Goal: Task Accomplishment & Management: Manage account settings

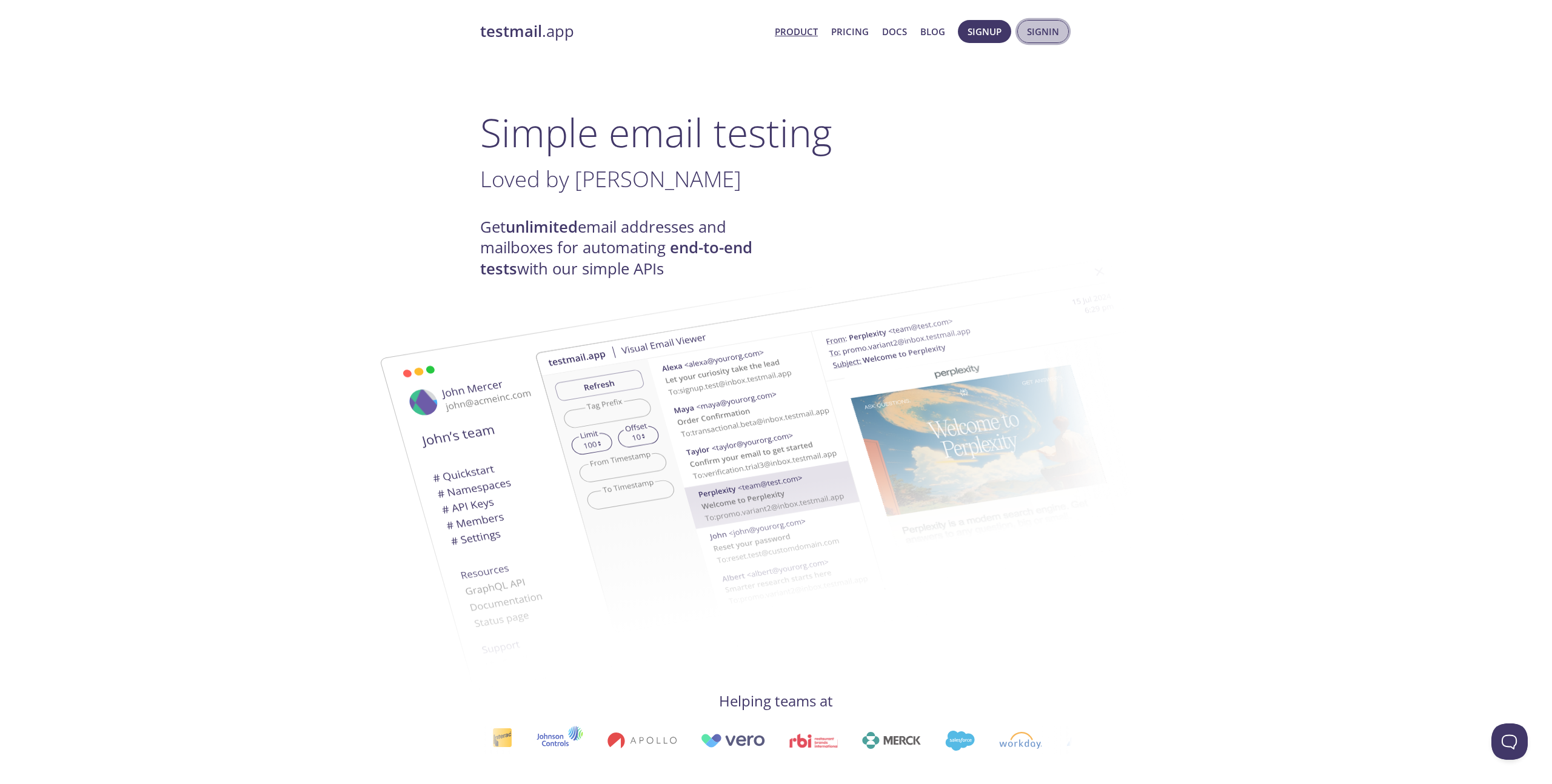
click at [1036, 37] on span "Signin" at bounding box center [1043, 31] width 32 height 16
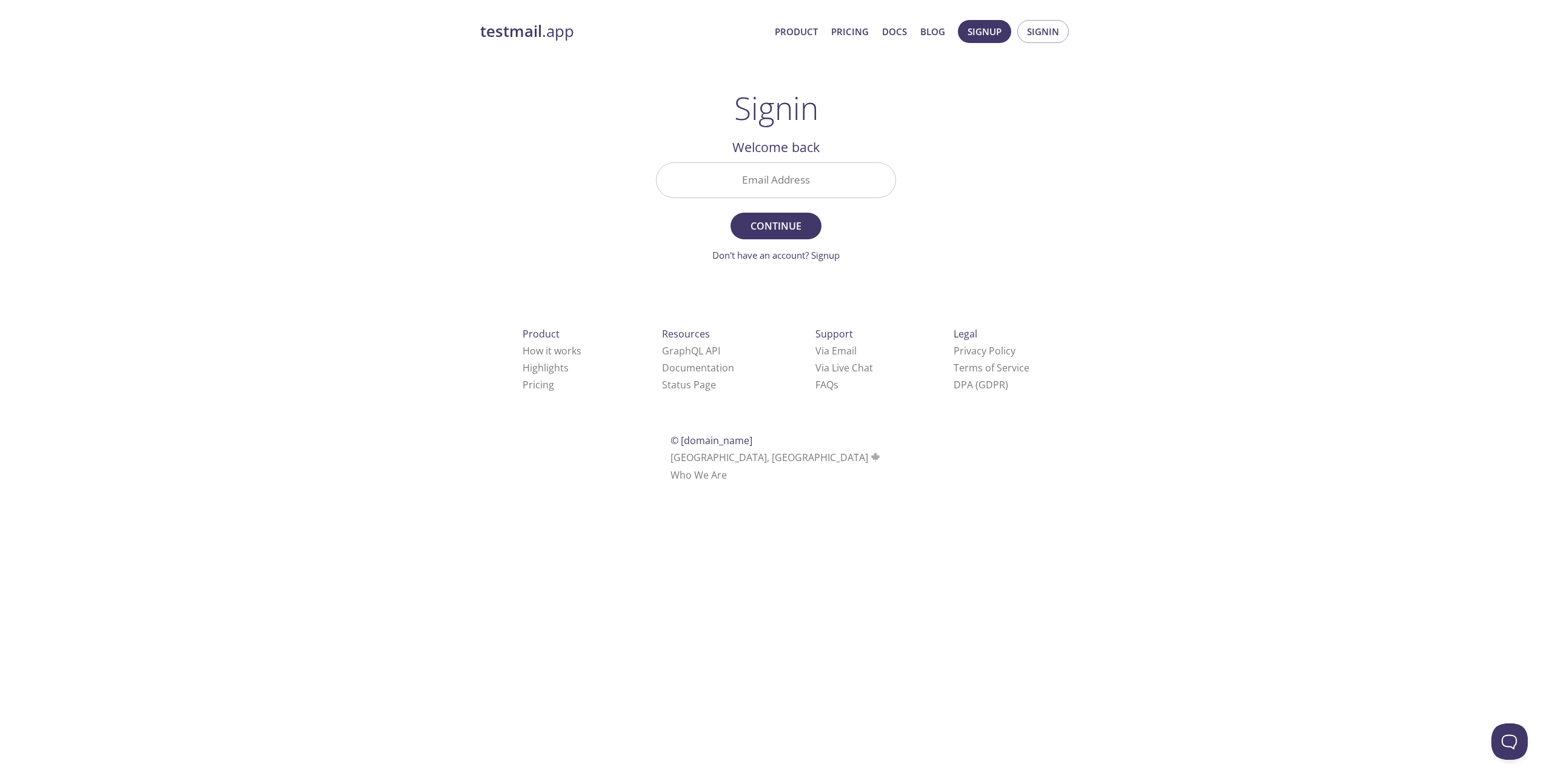
type input "[EMAIL_ADDRESS][DOMAIN_NAME]"
click at [783, 176] on input "Signin Security Code" at bounding box center [775, 180] width 239 height 34
paste input "CR78UL7"
type input "CR78UL7"
click at [780, 233] on span "Signin" at bounding box center [776, 226] width 64 height 17
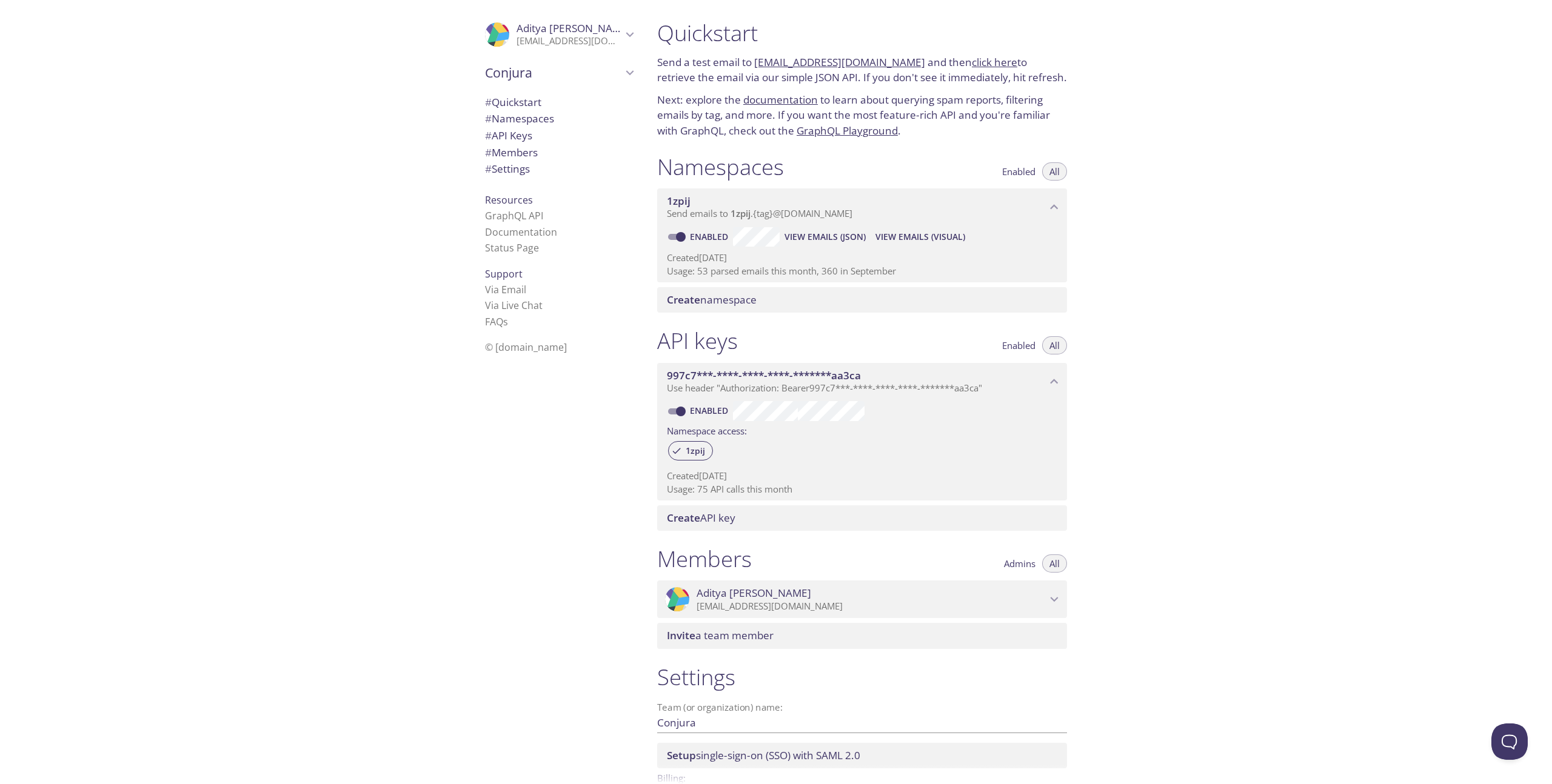
scroll to position [94, 0]
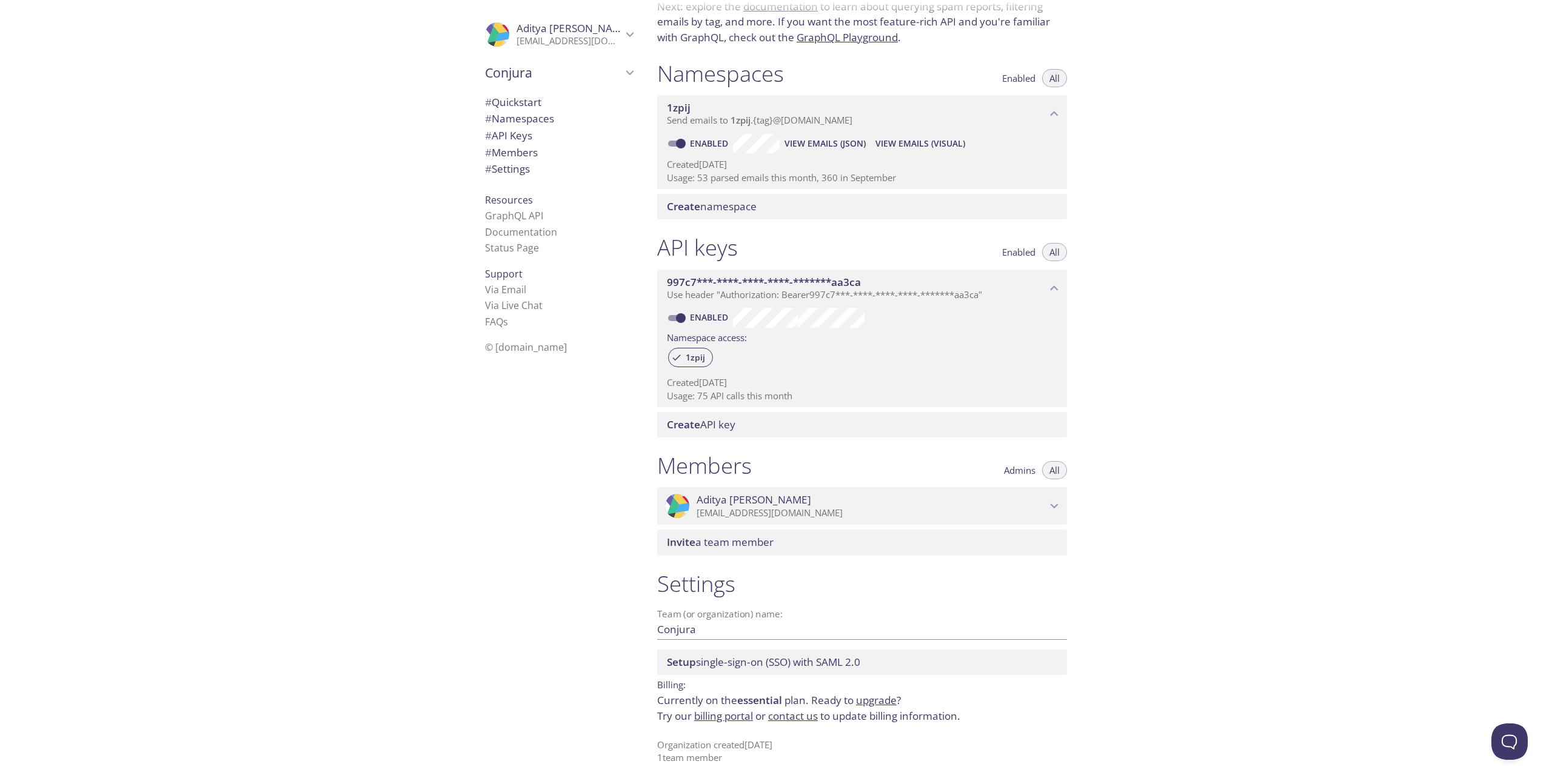
click at [560, 514] on div ".cls-1 { fill: #6d5ca8; } .cls-2 { fill: #3fc191; } .cls-3 { fill: #3b4752; } .…" at bounding box center [556, 392] width 182 height 784
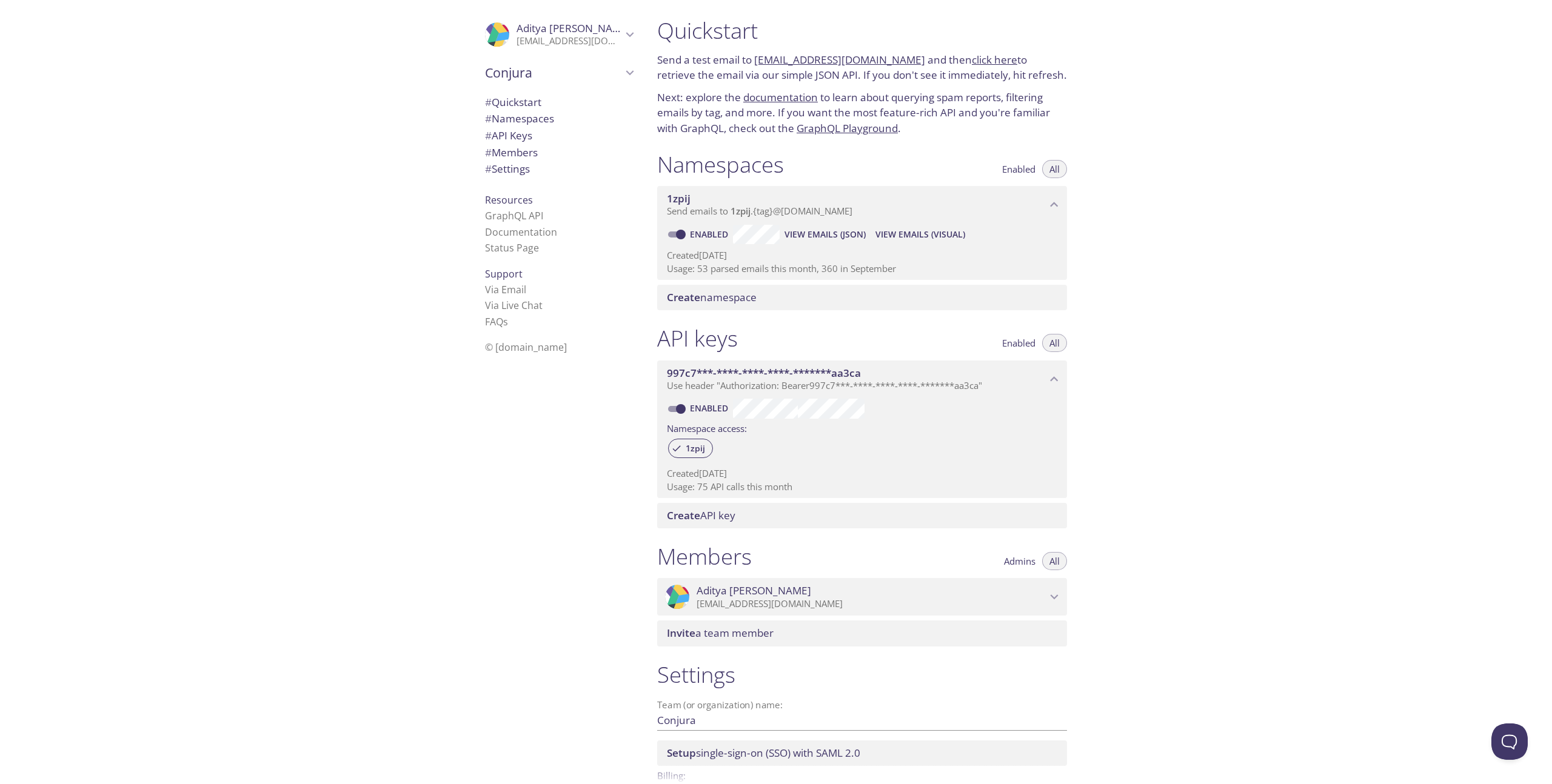
scroll to position [0, 0]
click at [427, 446] on div ".cls-1 { fill: #6d5ca8; } .cls-2 { fill: #3fc191; } .cls-3 { fill: #3b4752; } .…" at bounding box center [324, 392] width 647 height 784
click at [598, 34] on span "[PERSON_NAME]" at bounding box center [569, 28] width 105 height 13
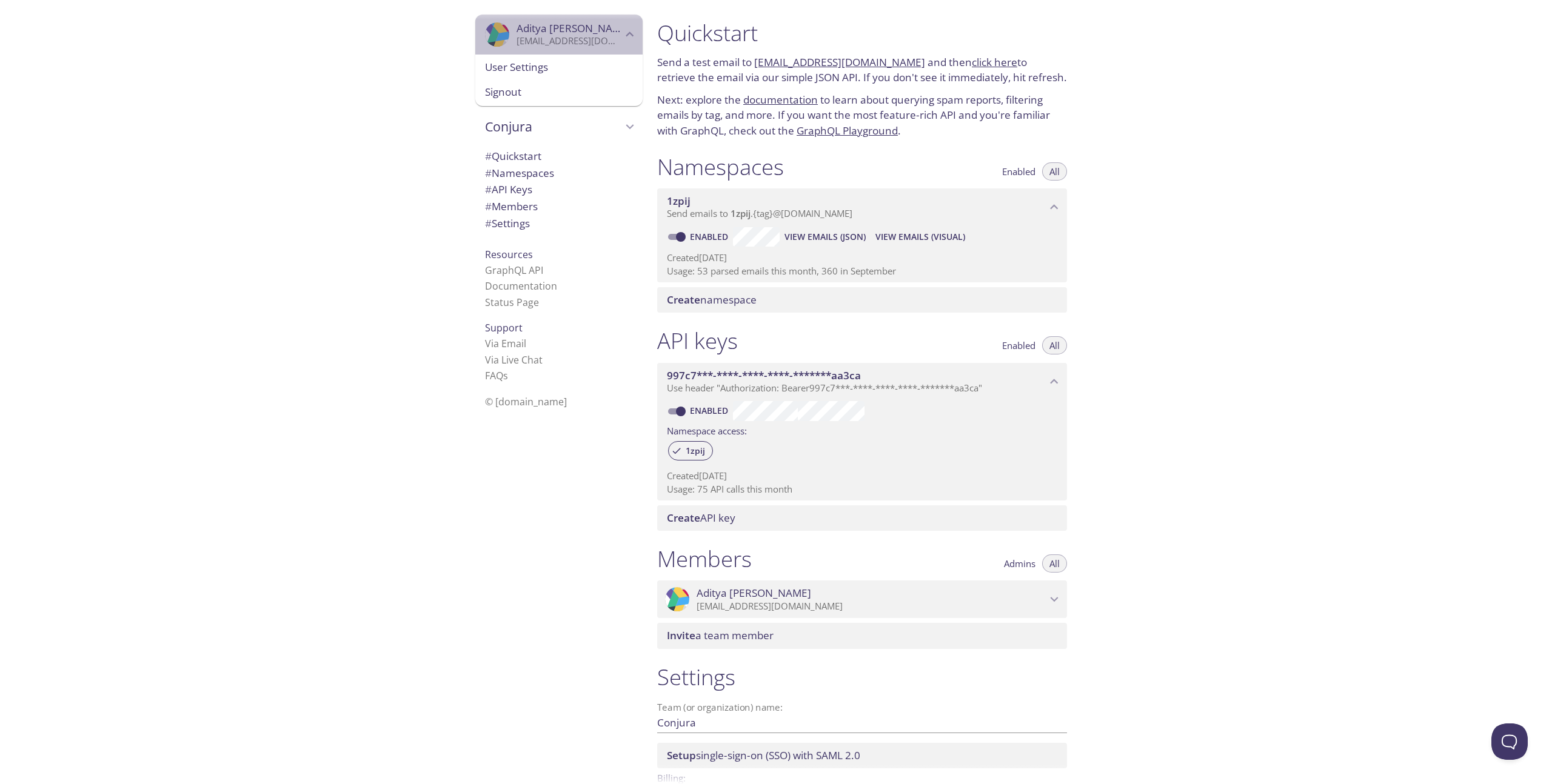
click at [598, 33] on span "[PERSON_NAME]" at bounding box center [569, 28] width 105 height 13
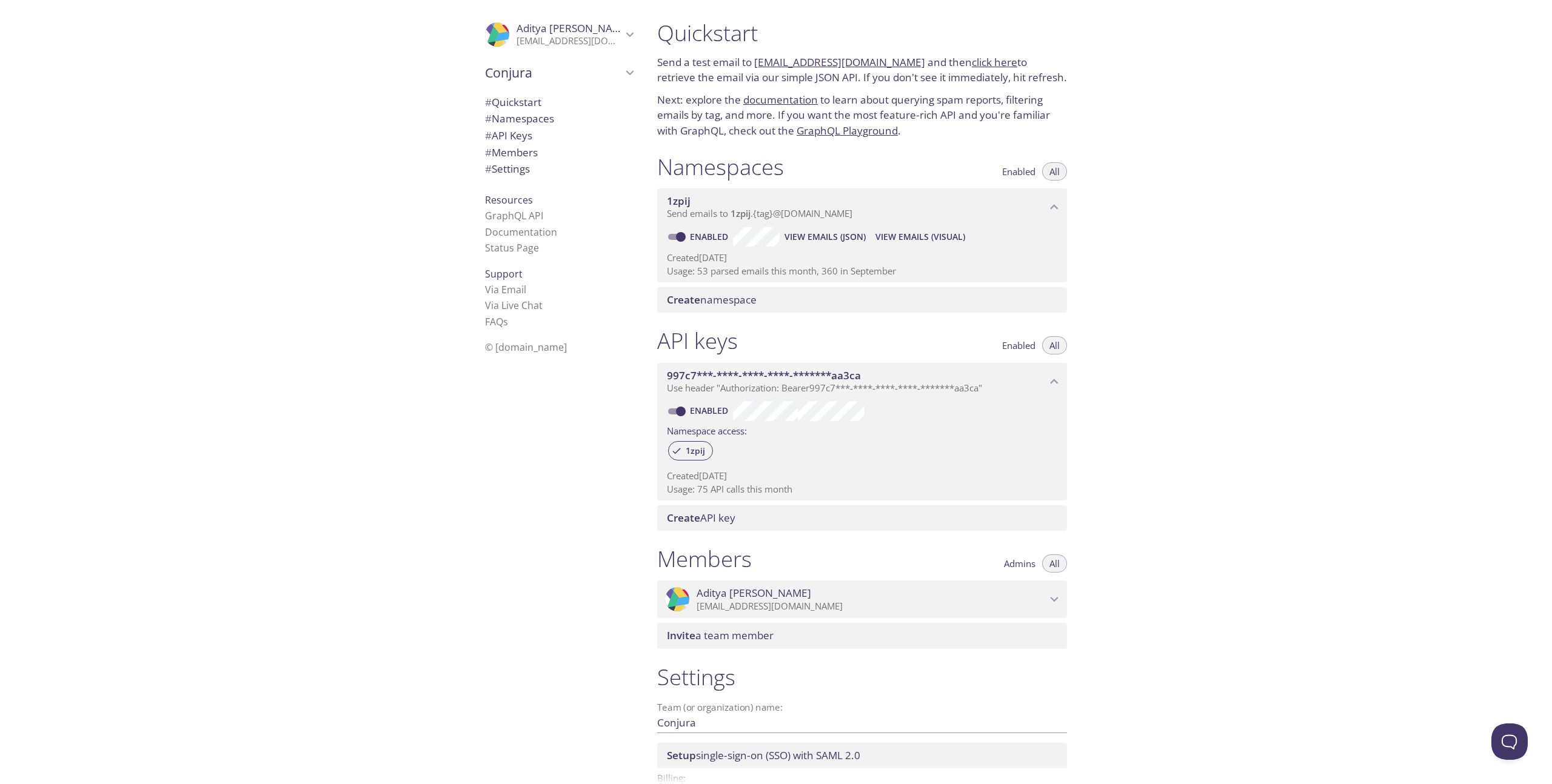
click at [598, 33] on span "[PERSON_NAME]" at bounding box center [569, 28] width 105 height 13
click at [546, 64] on span "User Settings" at bounding box center [559, 67] width 148 height 16
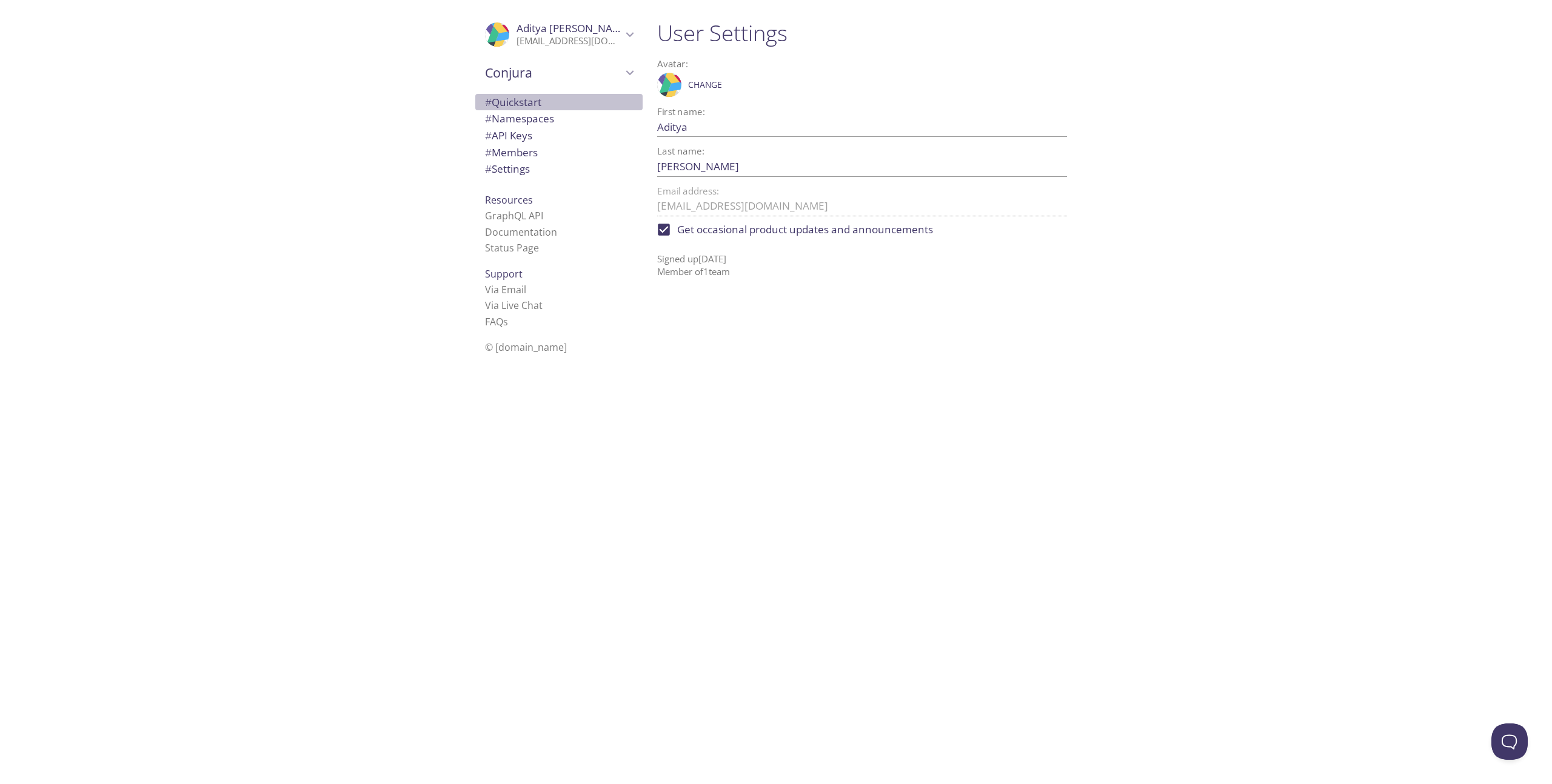
click at [545, 99] on span "# Quickstart" at bounding box center [559, 102] width 148 height 16
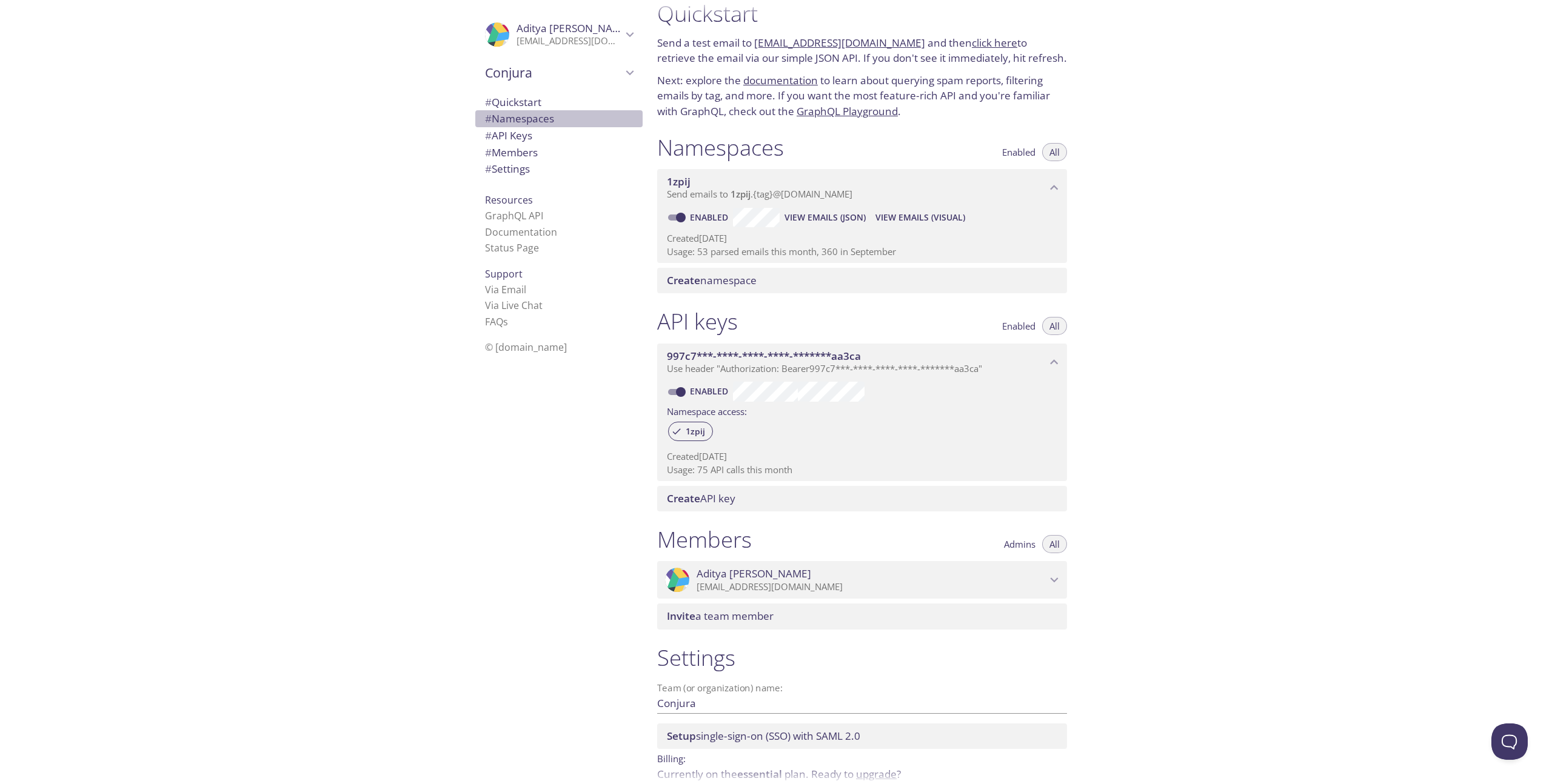
click at [539, 115] on span "# Namespaces" at bounding box center [520, 118] width 69 height 14
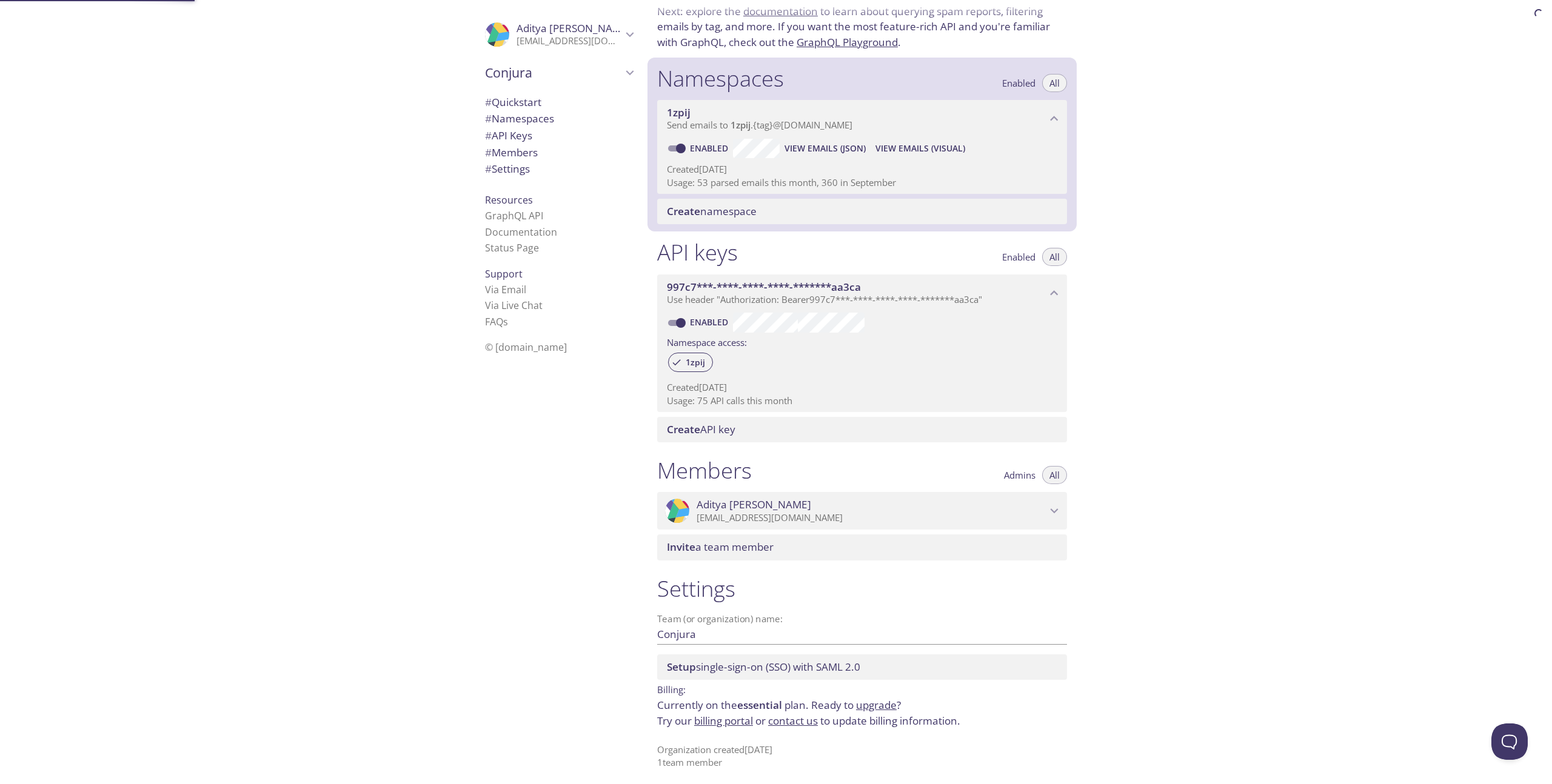
scroll to position [94, 0]
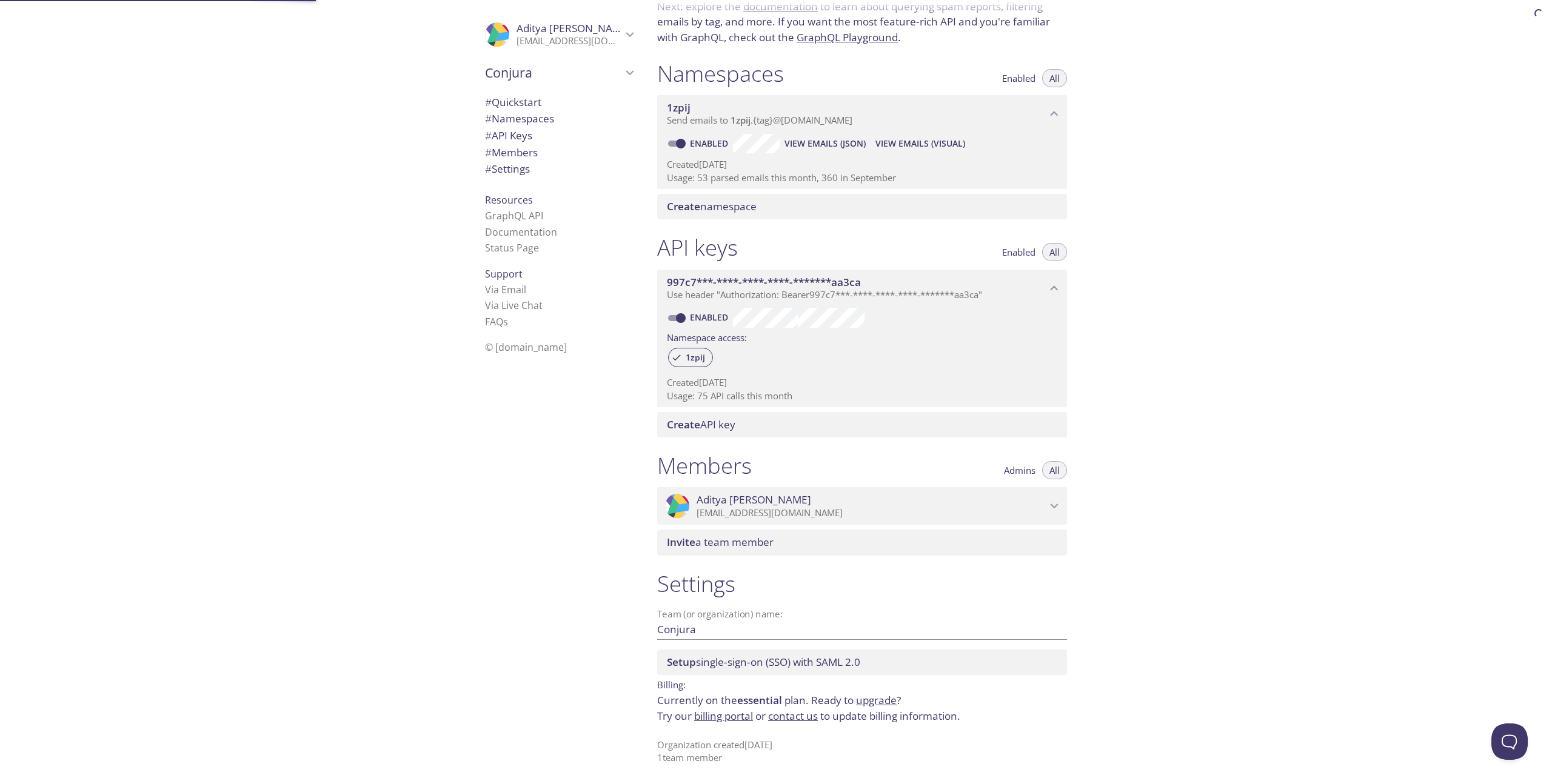
click at [539, 130] on span "# API Keys" at bounding box center [559, 136] width 148 height 16
click at [821, 512] on p "[EMAIL_ADDRESS][DOMAIN_NAME]" at bounding box center [871, 513] width 350 height 12
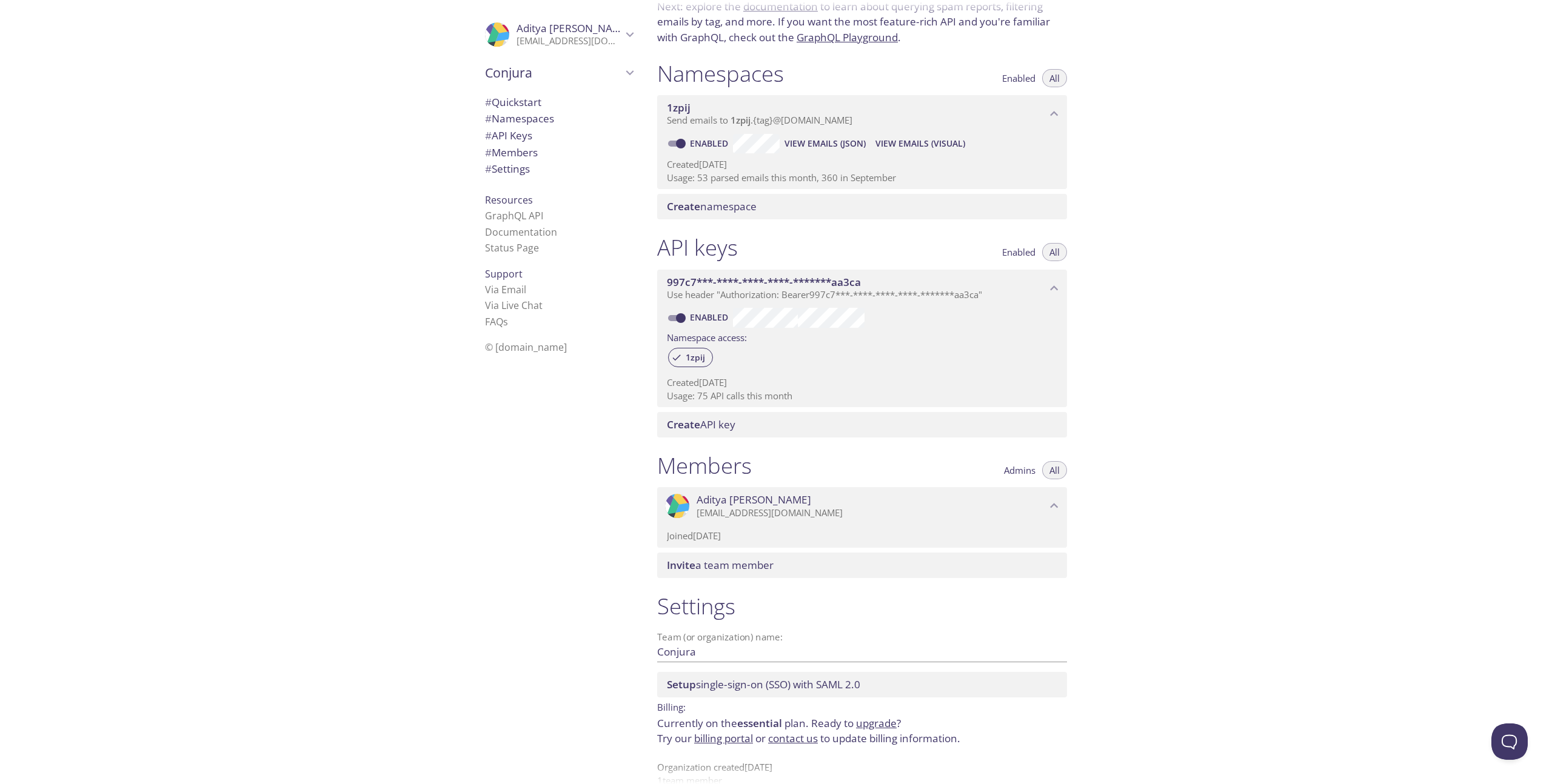
click at [734, 737] on link "billing portal" at bounding box center [723, 738] width 58 height 14
